Goal: Find specific page/section: Find specific page/section

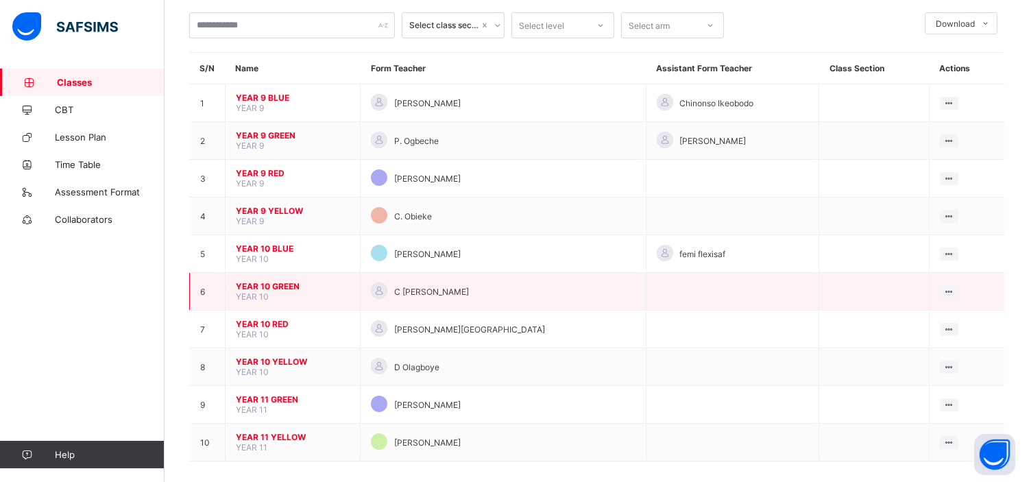
scroll to position [83, 0]
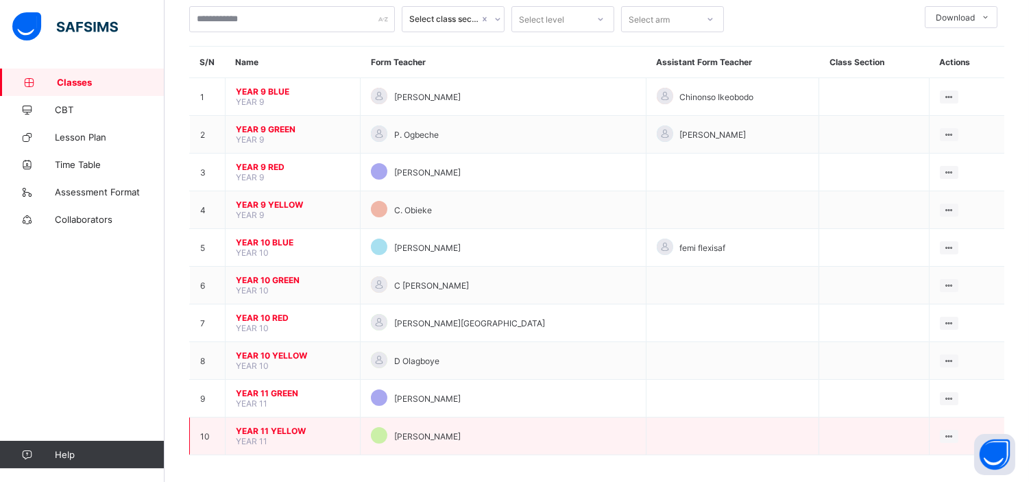
click at [261, 427] on span "YEAR 11 YELLOW" at bounding box center [293, 431] width 114 height 10
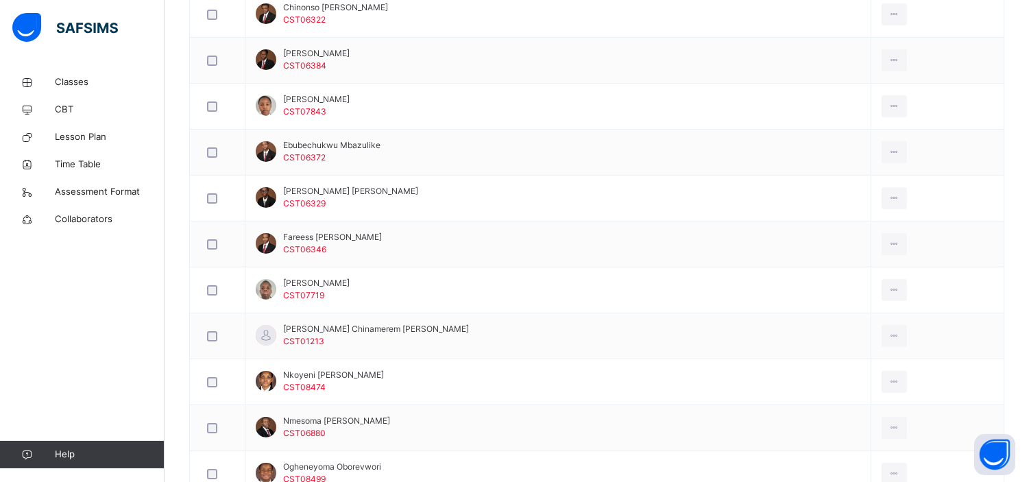
scroll to position [642, 0]
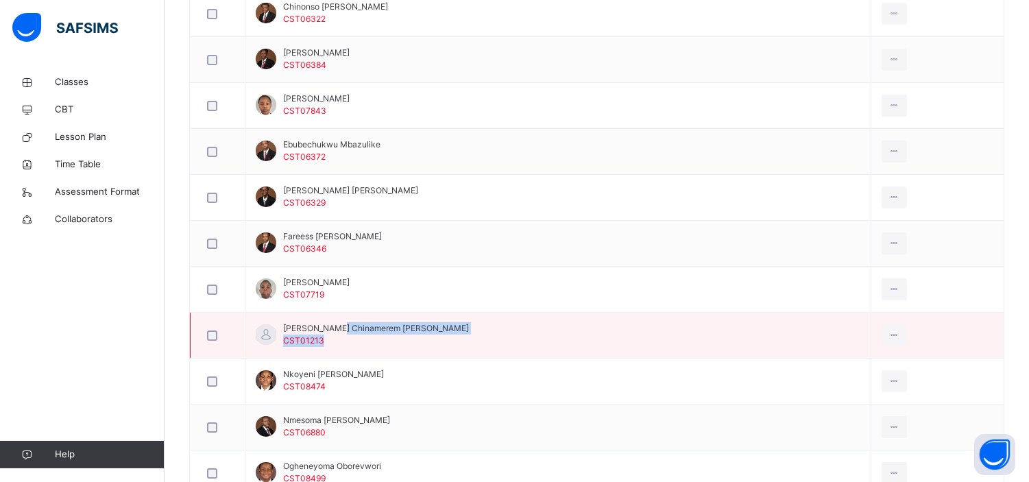
drag, startPoint x: 392, startPoint y: 329, endPoint x: 330, endPoint y: 330, distance: 61.7
click at [330, 331] on td "[PERSON_NAME] [PERSON_NAME] CST01213" at bounding box center [558, 336] width 626 height 46
drag, startPoint x: 284, startPoint y: 329, endPoint x: 388, endPoint y: 323, distance: 104.4
click at [388, 323] on span "[PERSON_NAME] Chinamerem [PERSON_NAME]" at bounding box center [376, 328] width 186 height 12
copy span "[PERSON_NAME] Chinamerem [PERSON_NAME]"
